Goal: Task Accomplishment & Management: Manage account settings

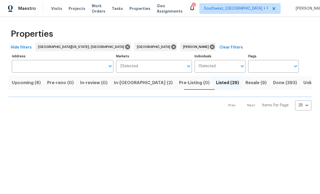
click at [72, 10] on span "Projects" at bounding box center [77, 8] width 17 height 5
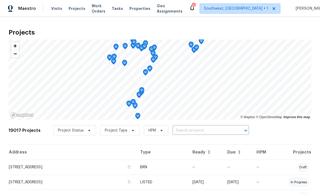
click at [200, 131] on input "text" at bounding box center [203, 131] width 61 height 8
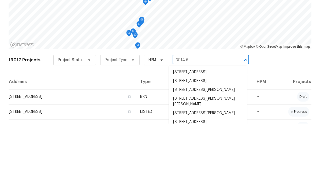
type input "3014 65"
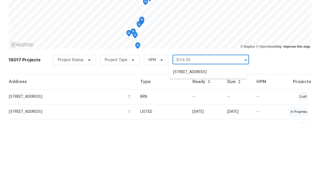
click at [202, 138] on li "[STREET_ADDRESS]" at bounding box center [208, 142] width 78 height 9
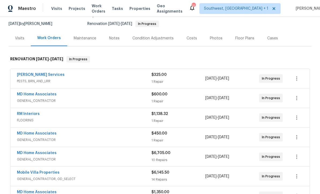
scroll to position [51, 0]
click at [114, 41] on div "Notes" at bounding box center [114, 38] width 10 height 5
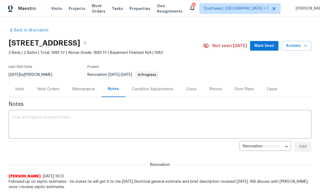
click at [174, 122] on textarea at bounding box center [160, 125] width 297 height 19
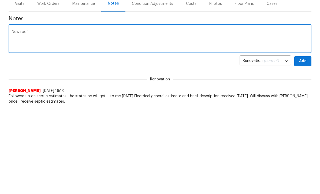
type textarea "New"
type textarea "Roof install begins [DATE]"
click at [306, 143] on span "Add" at bounding box center [303, 146] width 9 height 7
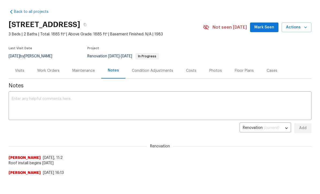
click at [48, 73] on div "Work Orders" at bounding box center [48, 71] width 35 height 16
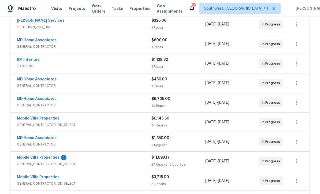
scroll to position [119, 0]
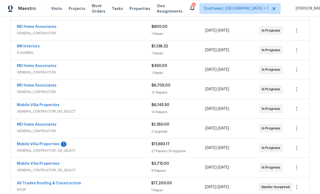
click at [23, 142] on link "Mobile Villa Properties" at bounding box center [38, 144] width 43 height 4
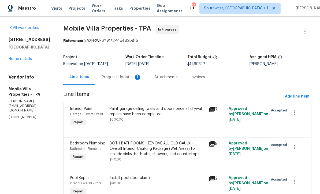
scroll to position [0, 0]
click at [102, 77] on div "Progress Updates 1" at bounding box center [122, 77] width 40 height 5
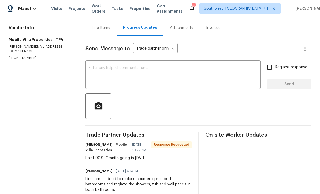
scroll to position [49, 0]
click at [93, 76] on textarea at bounding box center [173, 75] width 169 height 19
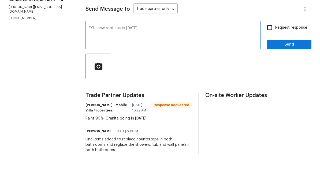
click at [125, 66] on textarea "FYI - new roof starts [DATE]" at bounding box center [173, 75] width 169 height 19
click at [124, 66] on textarea "FYI - new roof starts [DATE]" at bounding box center [173, 75] width 169 height 19
type textarea "FYI - new roof starts going on [DATE]"
click at [271, 62] on input "Request response" at bounding box center [269, 67] width 11 height 11
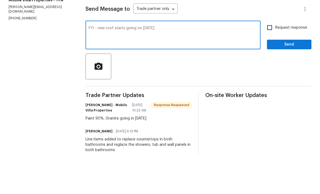
checkbox input "true"
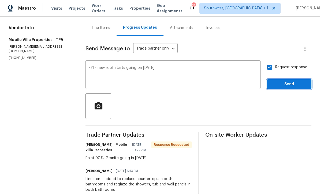
click at [286, 81] on span "Send" at bounding box center [289, 84] width 36 height 7
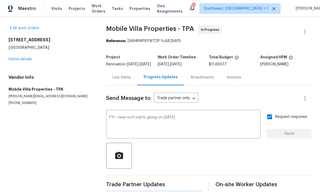
click at [20, 57] on link "Home details" at bounding box center [20, 59] width 23 height 4
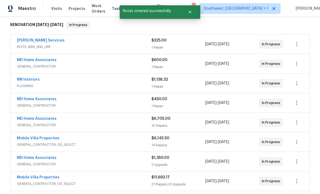
scroll to position [85, 0]
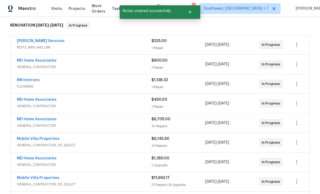
click at [21, 98] on link "MD Home Associates" at bounding box center [37, 100] width 40 height 4
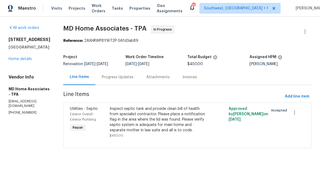
click at [113, 77] on div "Progress Updates" at bounding box center [118, 77] width 32 height 5
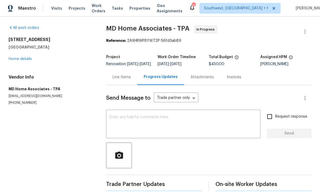
scroll to position [0, 0]
click at [170, 123] on textarea at bounding box center [183, 125] width 148 height 19
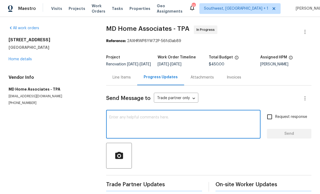
scroll to position [0, 0]
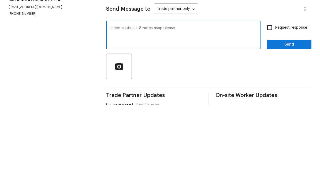
click at [141, 116] on textarea "I need septic est8mates asap please" at bounding box center [183, 125] width 148 height 19
click at [181, 116] on textarea "I need septic estimates asap please" at bounding box center [183, 125] width 148 height 19
type textarea "I need septic estimates asap please!"
click at [272, 111] on input "Request response" at bounding box center [269, 116] width 11 height 11
checkbox input "true"
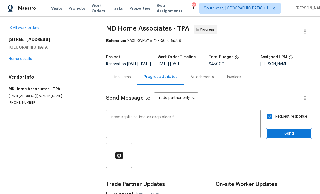
click at [281, 131] on span "Send" at bounding box center [289, 134] width 36 height 7
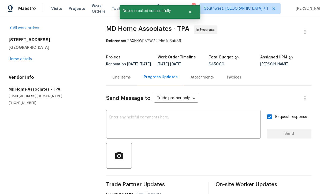
click at [19, 57] on link "Home details" at bounding box center [20, 59] width 23 height 4
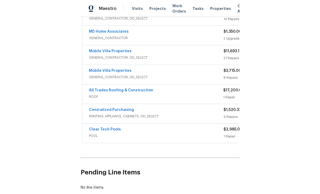
scroll to position [226, 0]
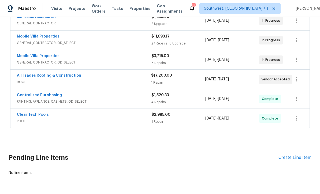
click at [73, 11] on span "Projects" at bounding box center [77, 8] width 17 height 5
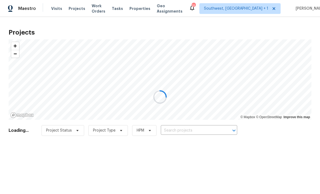
click at [186, 131] on div at bounding box center [160, 97] width 320 height 194
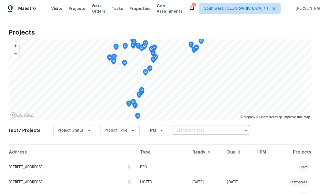
click at [187, 131] on input "text" at bounding box center [203, 131] width 61 height 8
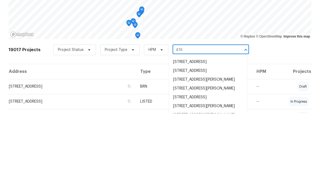
type input "416 2"
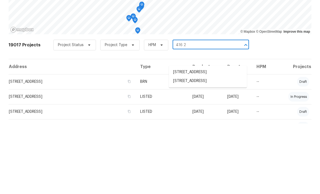
scroll to position [17, 0]
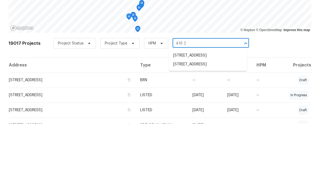
click at [210, 131] on li "[STREET_ADDRESS]" at bounding box center [208, 135] width 78 height 9
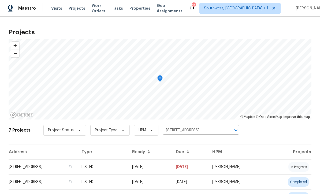
scroll to position [0, 0]
click at [168, 168] on td "[DATE]" at bounding box center [150, 167] width 44 height 15
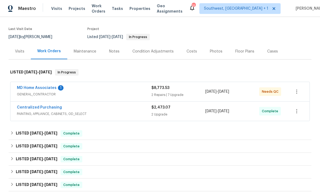
scroll to position [39, 0]
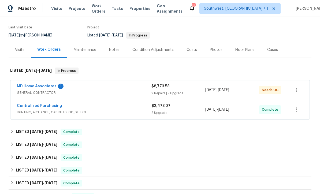
click at [20, 88] on link "MD Home Associates" at bounding box center [37, 86] width 40 height 4
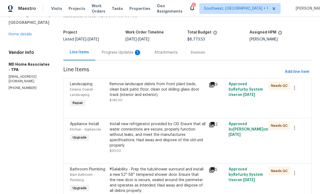
scroll to position [45, 0]
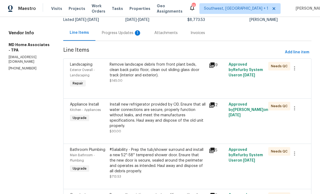
click at [183, 84] on div "Remove landscape debris from front plant beds, clean back patio floor, clean ou…" at bounding box center [157, 75] width 99 height 30
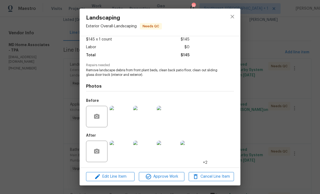
scroll to position [32, 0]
click at [147, 151] on img at bounding box center [143, 151] width 21 height 21
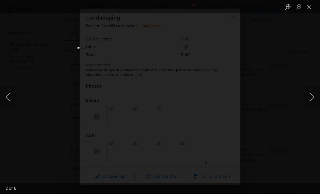
click at [310, 4] on button "Close lightbox" at bounding box center [309, 6] width 11 height 9
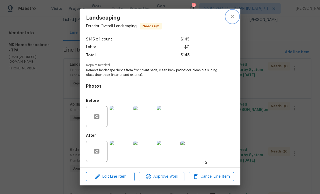
click at [236, 18] on button "close" at bounding box center [232, 16] width 13 height 13
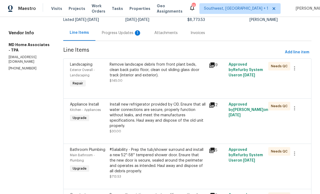
click at [128, 34] on div "Progress Updates 1" at bounding box center [122, 32] width 40 height 5
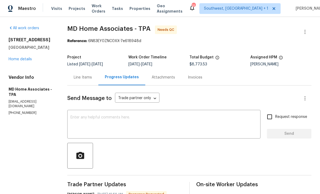
click at [153, 122] on textarea at bounding box center [164, 125] width 187 height 19
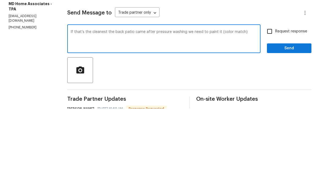
type textarea "If that’s the cleanest the back patio came after pressure washing we need to pa…"
click at [271, 111] on input "Request response" at bounding box center [269, 116] width 11 height 11
checkbox input "true"
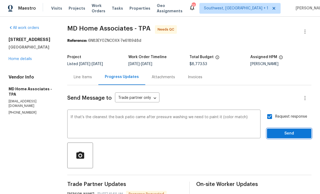
click at [285, 131] on span "Send" at bounding box center [289, 134] width 36 height 7
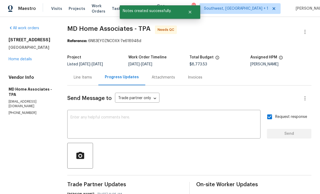
click at [83, 75] on div "Line Items" at bounding box center [83, 77] width 18 height 5
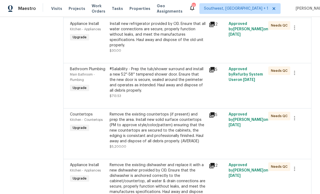
scroll to position [125, 0]
click at [183, 91] on div "#Salability - Prep the tub/shower surround and install a new 52''-58'' tempered…" at bounding box center [158, 83] width 96 height 32
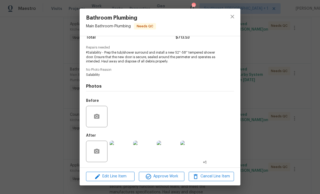
scroll to position [49, 0]
click at [192, 153] on img at bounding box center [191, 151] width 21 height 21
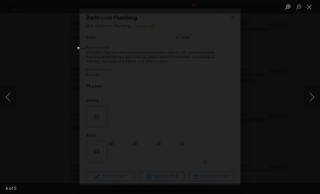
click at [311, 4] on button "Close lightbox" at bounding box center [309, 6] width 11 height 9
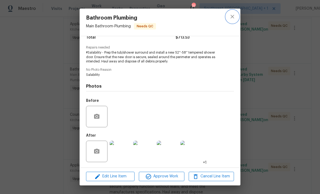
click at [235, 15] on icon "close" at bounding box center [232, 16] width 6 height 6
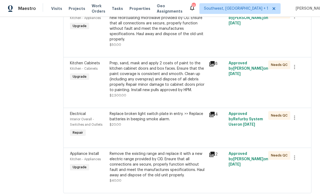
scroll to position [333, 0]
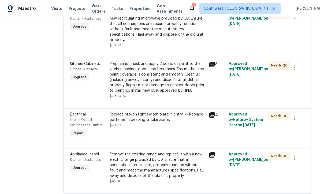
click at [182, 132] on div "Replace broken light switch plate in entry. >> Replace batteries in beeping smo…" at bounding box center [157, 125] width 99 height 30
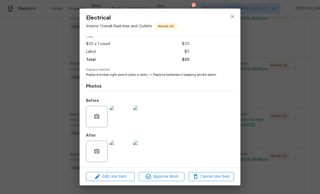
scroll to position [27, 0]
click at [123, 156] on img at bounding box center [120, 151] width 21 height 21
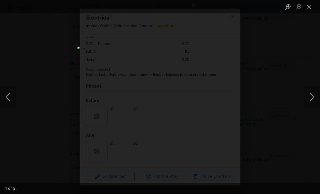
click at [314, 99] on button "Next image" at bounding box center [312, 96] width 16 height 21
click at [310, 3] on button "Close lightbox" at bounding box center [309, 6] width 11 height 9
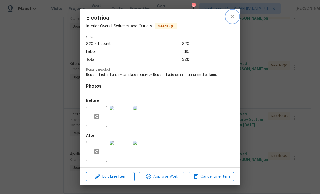
click at [233, 16] on icon "close" at bounding box center [232, 16] width 3 height 3
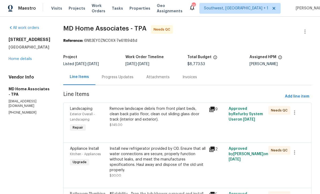
scroll to position [0, 0]
click at [301, 94] on span "Add line item" at bounding box center [297, 97] width 24 height 7
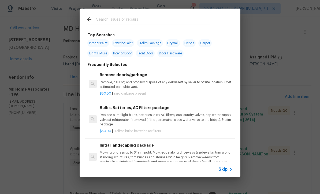
click at [227, 172] on div "Skip" at bounding box center [227, 169] width 16 height 6
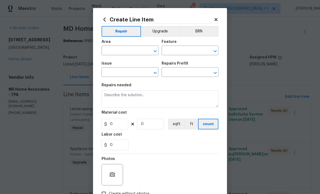
click at [145, 51] on button "Clear" at bounding box center [149, 51] width 8 height 8
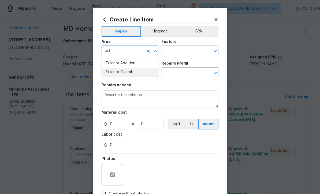
click at [134, 71] on li "Exterior Overall" at bounding box center [130, 72] width 57 height 9
type input "Exterior Overall"
click at [185, 50] on input "text" at bounding box center [183, 51] width 42 height 8
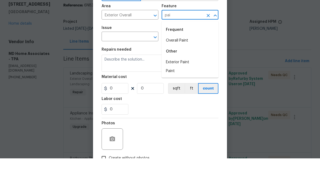
click at [190, 94] on li "Exterior Paint" at bounding box center [190, 98] width 57 height 9
type input "Exterior Paint"
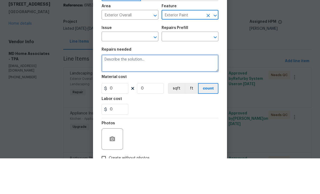
click at [189, 90] on textarea at bounding box center [160, 98] width 117 height 17
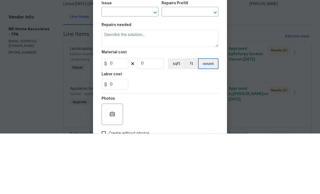
click at [115, 69] on input "text" at bounding box center [123, 73] width 42 height 8
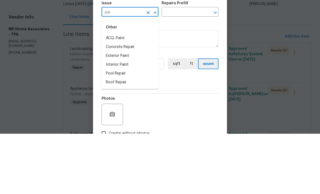
click at [127, 112] on li "Exterior Paint" at bounding box center [130, 116] width 57 height 9
type input "Exterior Paint"
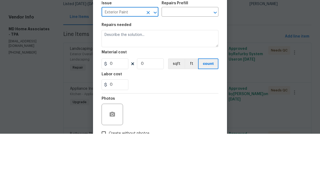
click at [187, 69] on input "text" at bounding box center [183, 73] width 42 height 8
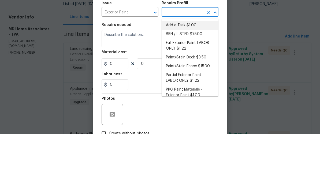
click at [187, 81] on li "Add a Task $1.00" at bounding box center [190, 85] width 57 height 9
type input "Add a Task $1.00"
type input "Overall Paint"
type textarea "HPM to detail"
type input "1"
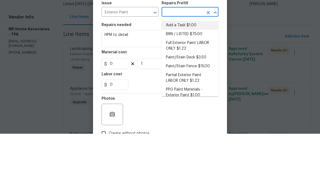
type input "Add a Task $1.00"
type input "1"
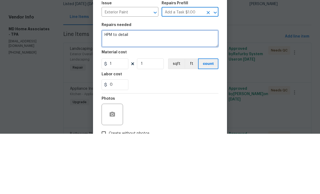
click at [174, 90] on textarea "HPM to detail" at bounding box center [160, 98] width 117 height 17
type textarea "H"
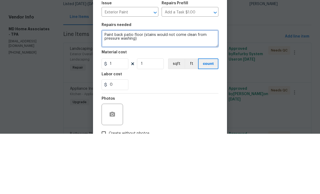
type textarea "Paint back patio floor (stains would not come clean from pressure washing)"
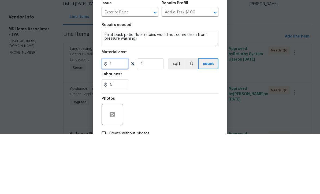
click at [122, 119] on input "1" at bounding box center [115, 124] width 27 height 11
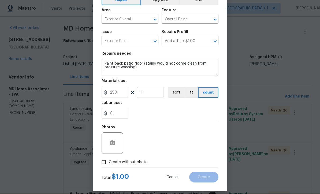
scroll to position [32, 0]
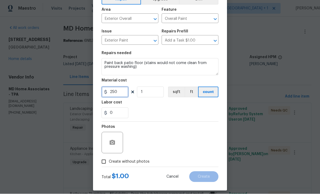
type input "250"
click at [100, 162] on input "Create without photos" at bounding box center [104, 162] width 10 height 10
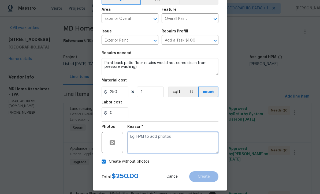
click at [182, 149] on textarea at bounding box center [172, 142] width 91 height 21
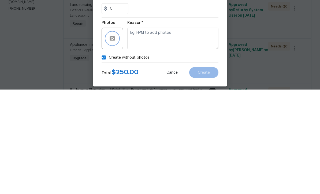
click at [112, 137] on button "button" at bounding box center [112, 143] width 13 height 13
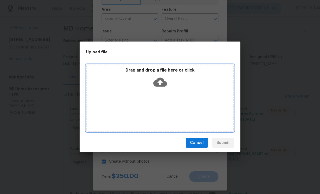
click at [163, 83] on icon at bounding box center [160, 82] width 14 height 9
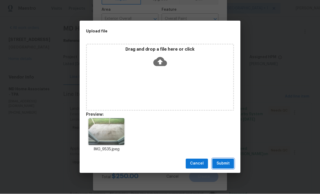
click at [229, 167] on span "Submit" at bounding box center [223, 164] width 13 height 7
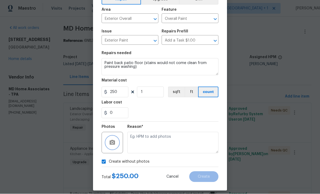
checkbox input "false"
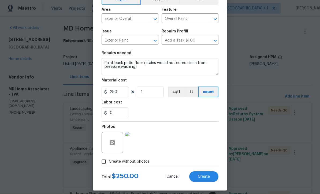
click at [208, 179] on span "Create" at bounding box center [204, 177] width 12 height 4
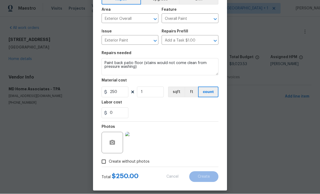
type input "0"
checkbox input "true"
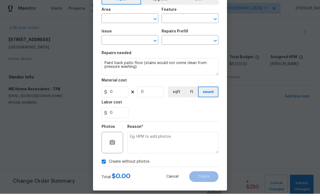
scroll to position [0, 0]
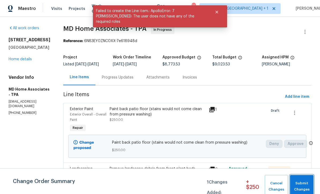
click at [305, 188] on span "Submit Changes" at bounding box center [302, 187] width 18 height 12
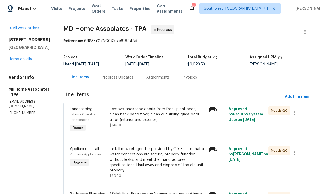
scroll to position [0, 0]
click at [22, 60] on link "Home details" at bounding box center [20, 59] width 23 height 4
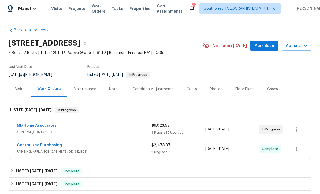
click at [74, 9] on span "Projects" at bounding box center [77, 8] width 17 height 5
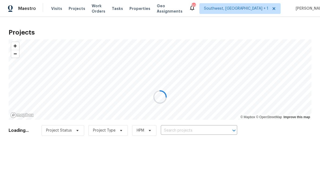
click at [208, 133] on div at bounding box center [160, 97] width 320 height 194
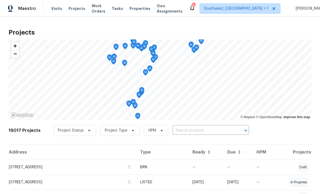
click at [193, 132] on input "text" at bounding box center [203, 131] width 61 height 8
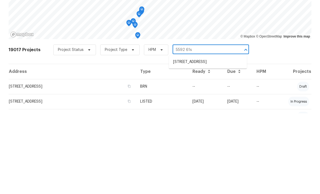
type input "5592 61st"
click at [218, 138] on li "[STREET_ADDRESS]" at bounding box center [208, 142] width 78 height 9
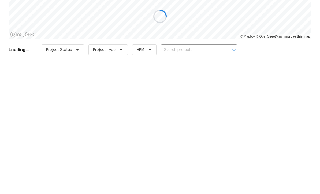
type input "[STREET_ADDRESS]"
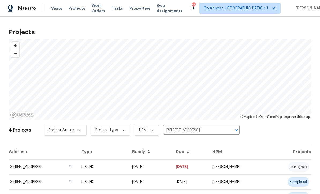
scroll to position [0, 0]
click at [172, 167] on td "[DATE]" at bounding box center [150, 167] width 44 height 15
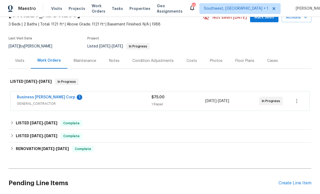
scroll to position [42, 0]
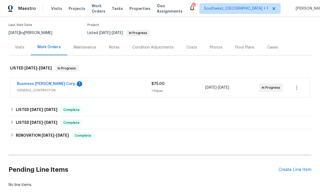
click at [40, 83] on link "Business [PERSON_NAME] Corp" at bounding box center [46, 84] width 58 height 4
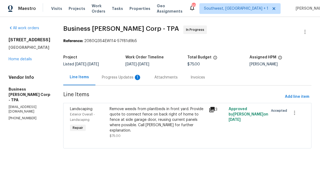
click at [128, 79] on div "Progress Updates 1" at bounding box center [122, 77] width 40 height 5
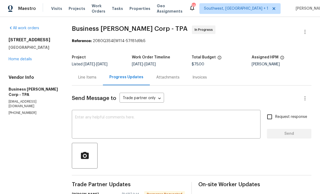
click at [21, 59] on link "Home details" at bounding box center [20, 59] width 23 height 4
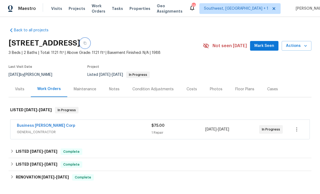
click at [90, 46] on button "button" at bounding box center [85, 43] width 10 height 10
click at [69, 11] on span "Projects" at bounding box center [77, 8] width 17 height 5
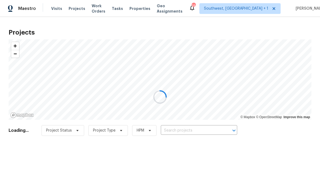
click at [196, 134] on div at bounding box center [160, 97] width 320 height 194
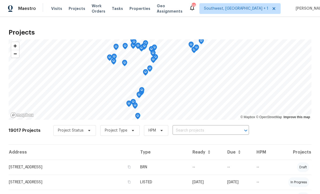
click at [193, 130] on input "text" at bounding box center [203, 131] width 61 height 8
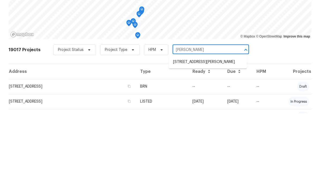
type input "[PERSON_NAME]"
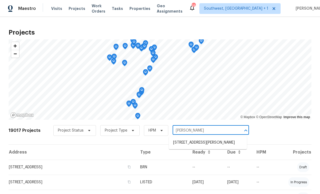
click at [196, 138] on li "[STREET_ADDRESS][PERSON_NAME]" at bounding box center [208, 142] width 78 height 9
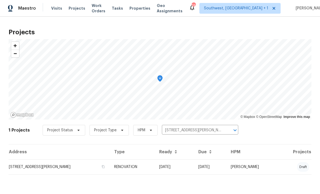
click at [31, 170] on td "[STREET_ADDRESS][PERSON_NAME]" at bounding box center [59, 167] width 101 height 15
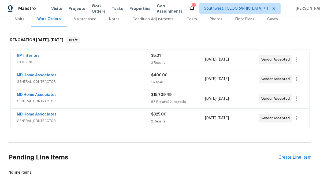
scroll to position [70, 0]
click at [296, 159] on div "Create Line Item" at bounding box center [295, 157] width 33 height 5
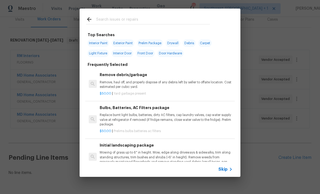
click at [230, 172] on icon at bounding box center [231, 169] width 6 height 6
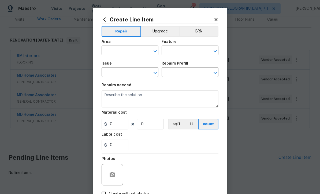
click at [133, 50] on input "text" at bounding box center [123, 51] width 42 height 8
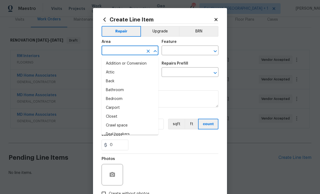
scroll to position [0, 0]
click at [170, 32] on button "Upgrade" at bounding box center [160, 31] width 38 height 11
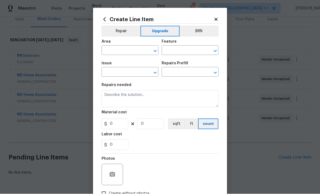
click at [135, 50] on input "text" at bounding box center [123, 51] width 42 height 8
click at [124, 61] on li "Kitchen" at bounding box center [130, 63] width 57 height 9
type input "Kitchen"
click at [193, 44] on div "Feature" at bounding box center [190, 43] width 57 height 7
click at [195, 51] on input "text" at bounding box center [183, 51] width 42 height 8
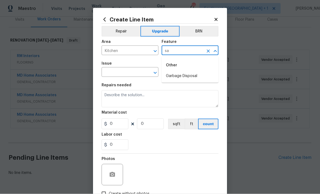
type input "s"
click at [180, 74] on li "Countertops" at bounding box center [190, 76] width 57 height 9
type input "Countertops"
click at [134, 73] on input "text" at bounding box center [123, 73] width 42 height 8
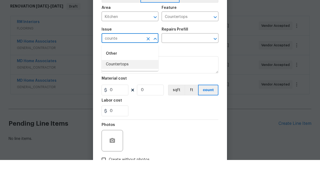
click at [127, 94] on li "Countertops" at bounding box center [130, 98] width 57 height 9
type input "Countertops"
click at [195, 69] on input "text" at bounding box center [183, 73] width 42 height 8
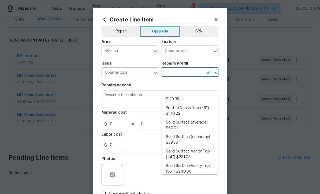
scroll to position [132, 0]
click at [196, 118] on li "Solid Surface (average) $60.01" at bounding box center [190, 125] width 57 height 14
type input "Solid Surface (average) $60.01"
type textarea "Remove the existing countertops (if present) and prep the area. Install new sol…"
type input "1"
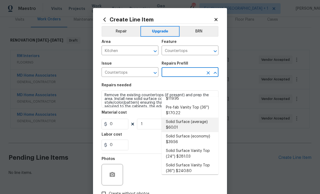
type input "Solid Surface (average) $60.01"
type input "60.01"
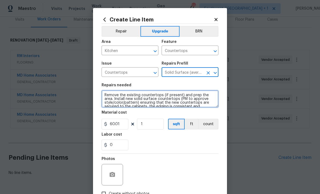
click at [104, 94] on textarea "Remove the existing countertops (if present) and prep the area. Install new sol…" at bounding box center [160, 98] width 117 height 17
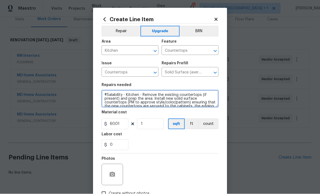
type textarea "#Salability - Kitchen - Remove the existing countertops (if present) and prep t…"
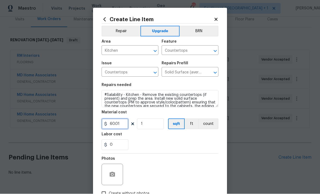
click at [120, 126] on input "60.01" at bounding box center [115, 124] width 27 height 11
type input "2000"
click at [166, 145] on div "0" at bounding box center [160, 145] width 117 height 11
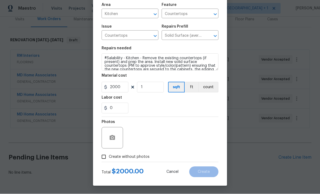
scroll to position [38, 0]
click at [109, 141] on button "button" at bounding box center [112, 138] width 13 height 13
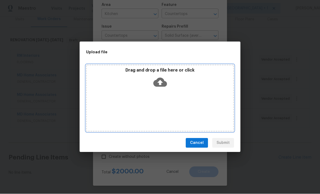
click at [161, 83] on icon at bounding box center [160, 82] width 14 height 9
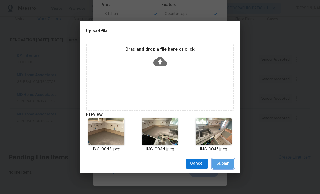
click at [224, 167] on span "Submit" at bounding box center [223, 164] width 13 height 7
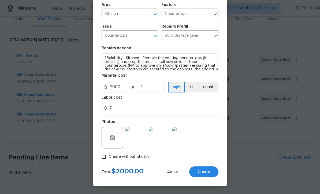
click at [210, 174] on button "Create" at bounding box center [203, 172] width 29 height 11
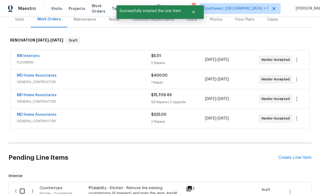
click at [294, 155] on div "Create Line Item" at bounding box center [295, 157] width 33 height 5
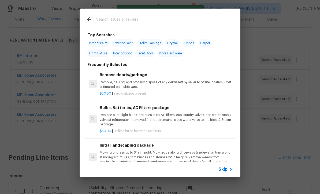
click at [230, 171] on icon at bounding box center [231, 169] width 2 height 3
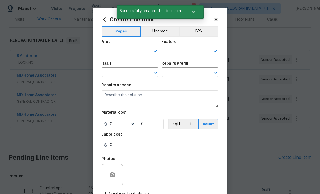
click at [158, 32] on button "Upgrade" at bounding box center [160, 31] width 38 height 11
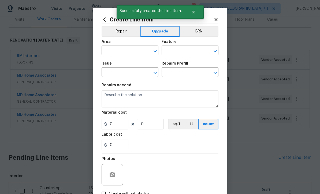
click at [136, 52] on input "text" at bounding box center [123, 51] width 42 height 8
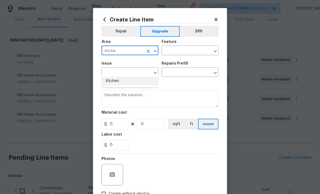
click at [115, 77] on li "Kitchen" at bounding box center [130, 81] width 57 height 9
type input "Kitchen"
click at [192, 51] on input "text" at bounding box center [183, 51] width 42 height 8
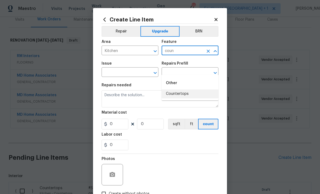
click at [183, 90] on li "Countertops" at bounding box center [190, 94] width 57 height 9
type input "C"
click at [187, 90] on li "Walls and Ceiling" at bounding box center [190, 94] width 57 height 9
type input "Walls and Ceiling"
click at [134, 72] on input "text" at bounding box center [123, 73] width 42 height 8
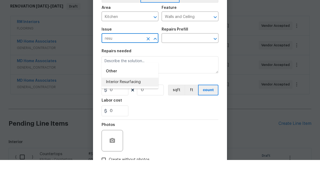
click at [139, 112] on li "Interior Resurfacing" at bounding box center [130, 116] width 57 height 9
type input "Interior Resurfacing"
click at [194, 69] on input "text" at bounding box center [183, 73] width 42 height 8
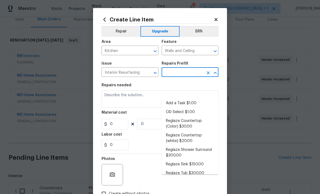
click at [189, 99] on li "Add a Task $1.00" at bounding box center [190, 103] width 57 height 9
type input "Add a Task $1.00"
type textarea "HPM to detail"
type input "1"
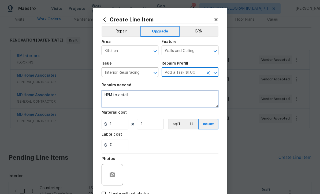
click at [159, 99] on textarea "HPM to detail" at bounding box center [160, 98] width 117 height 17
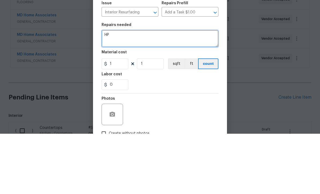
type textarea "H"
click at [103, 90] on textarea "Reglaze tile backsplash in kitchen white." at bounding box center [160, 98] width 117 height 17
type textarea "#Salability - Reglaze tile backsplash in kitchen white."
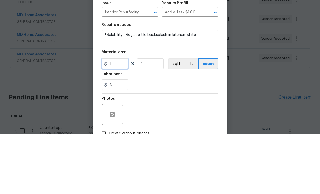
click at [118, 119] on input "1" at bounding box center [115, 124] width 27 height 11
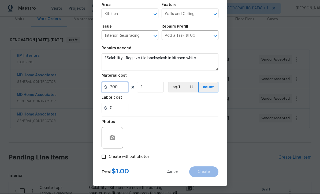
type input "200"
click at [111, 138] on icon "button" at bounding box center [112, 137] width 5 height 5
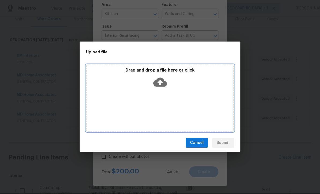
click at [160, 85] on icon at bounding box center [160, 83] width 14 height 14
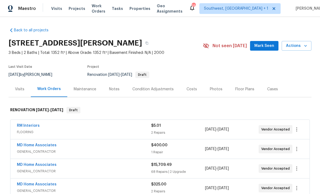
click at [14, 1] on div "Maestro Visits Projects Work Orders Tasks Properties Geo Assignments 29 Southwe…" at bounding box center [160, 8] width 320 height 17
click at [146, 11] on span "Properties" at bounding box center [140, 8] width 21 height 5
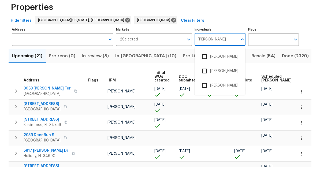
type input "Naomi"
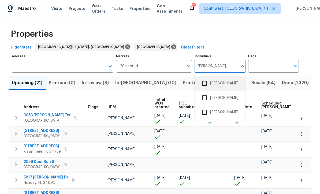
click at [208, 78] on input "checkbox" at bounding box center [204, 83] width 11 height 11
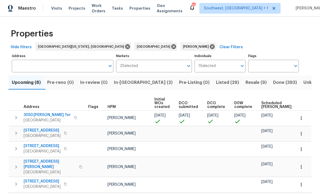
scroll to position [0, 0]
click at [20, 121] on button "button" at bounding box center [16, 118] width 11 height 11
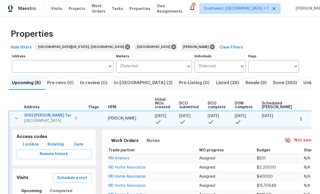
click at [32, 142] on span "Lockbox" at bounding box center [31, 144] width 16 height 7
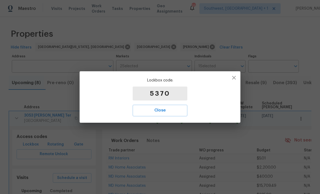
scroll to position [0, 0]
click at [166, 113] on span "Close" at bounding box center [160, 110] width 43 height 7
